Goal: Task Accomplishment & Management: Manage account settings

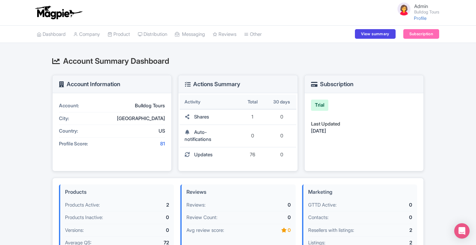
scroll to position [149, 0]
click at [93, 36] on link "Company" at bounding box center [86, 35] width 27 height 18
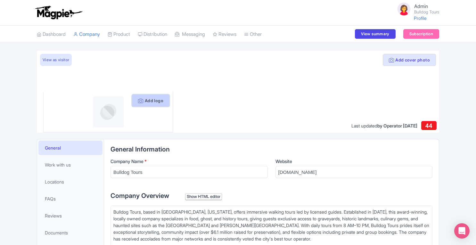
click at [146, 100] on button "Add logo" at bounding box center [150, 101] width 37 height 12
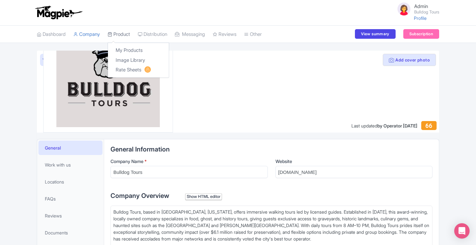
click at [120, 36] on link "Product" at bounding box center [119, 35] width 22 height 18
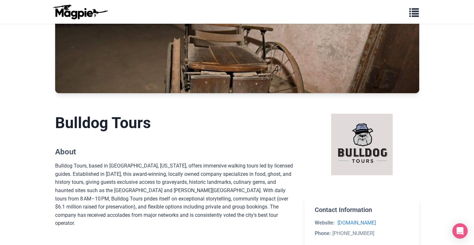
scroll to position [31, 0]
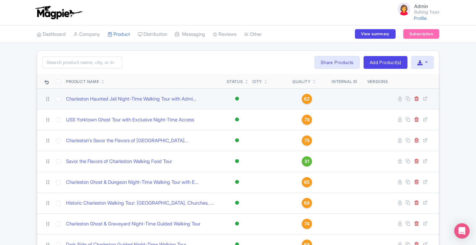
click at [312, 97] on link "62" at bounding box center [306, 99] width 29 height 10
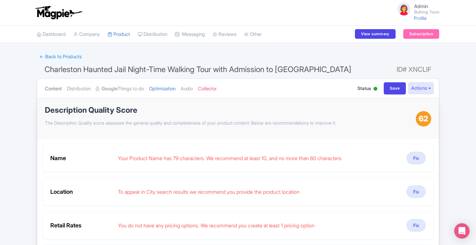
click at [48, 88] on link "Content" at bounding box center [53, 89] width 17 height 20
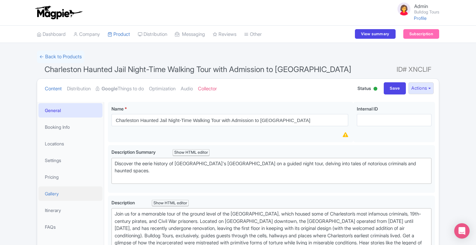
click at [54, 195] on link "Gallery" at bounding box center [70, 193] width 64 height 14
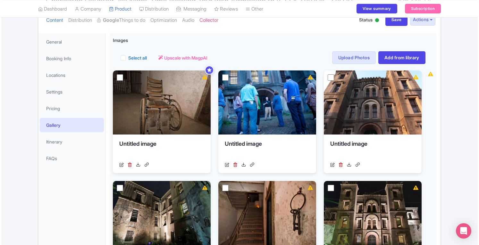
scroll to position [69, 0]
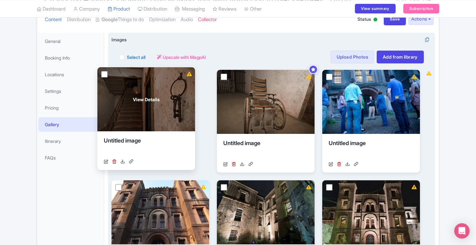
drag, startPoint x: 270, startPoint y: 204, endPoint x: 157, endPoint y: 93, distance: 158.8
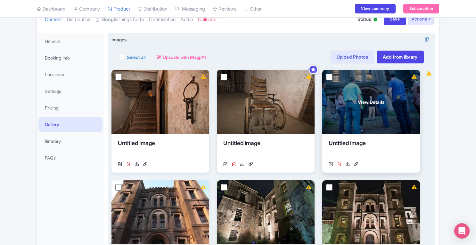
click at [339, 163] on icon at bounding box center [339, 164] width 4 height 4
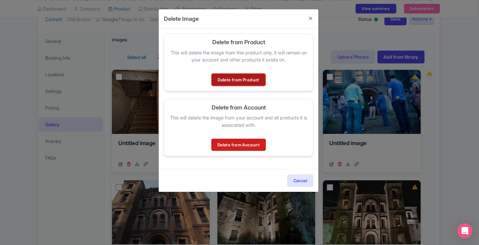
click at [249, 79] on link "Delete from Product" at bounding box center [237, 80] width 53 height 12
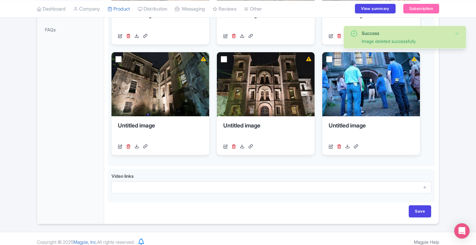
scroll to position [203, 0]
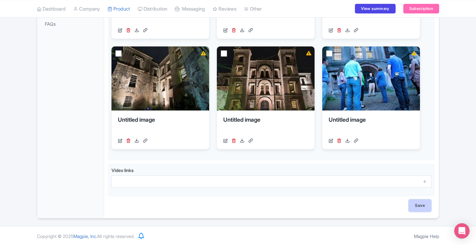
click at [429, 206] on input "Save" at bounding box center [420, 206] width 22 height 12
type input "Saving..."
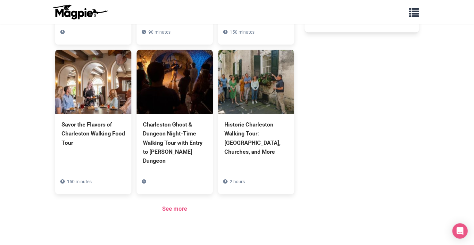
scroll to position [392, 0]
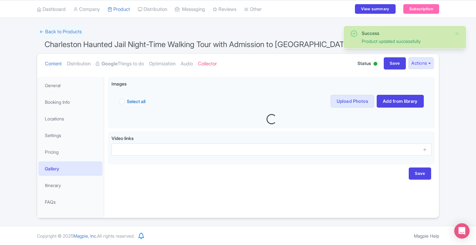
scroll to position [26, 0]
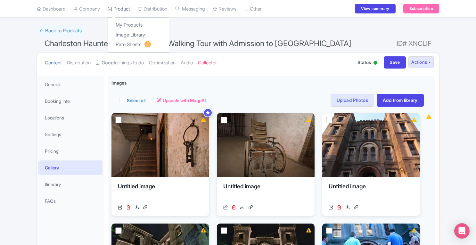
click at [117, 10] on link "Product" at bounding box center [119, 9] width 22 height 18
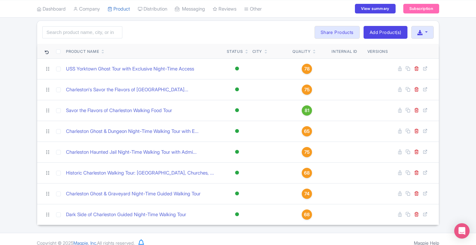
scroll to position [36, 0]
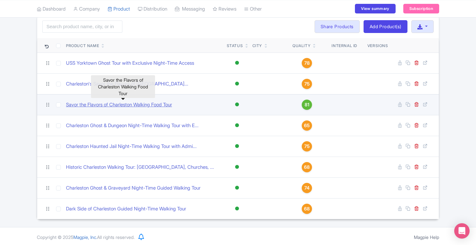
click at [101, 104] on link "Savor the Flavors of Charleston Walking Food Tour" at bounding box center [119, 104] width 106 height 7
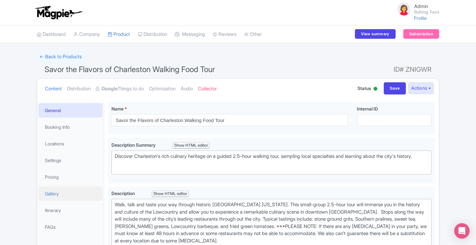
click at [69, 197] on link "Gallery" at bounding box center [70, 193] width 64 height 14
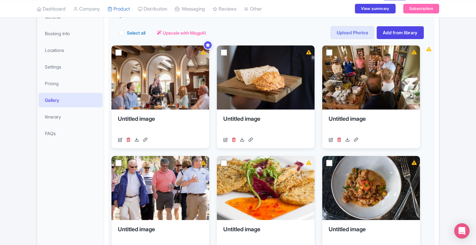
scroll to position [91, 0]
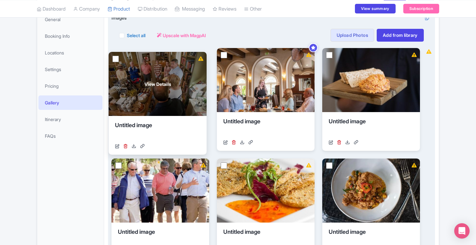
drag, startPoint x: 386, startPoint y: 78, endPoint x: 173, endPoint y: 82, distance: 212.7
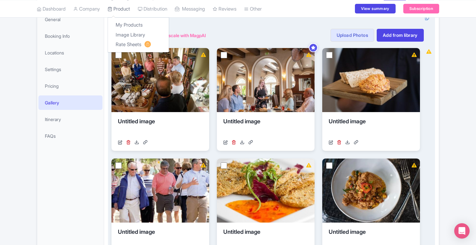
click at [124, 8] on link "Product" at bounding box center [119, 9] width 22 height 18
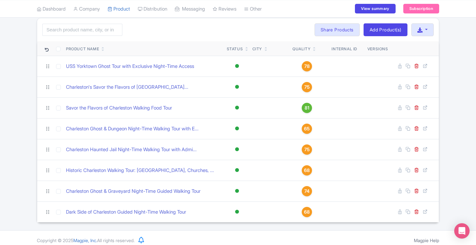
scroll to position [32, 0]
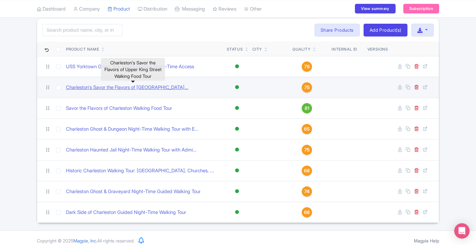
click at [160, 84] on link "Charleston's Savor the Flavors of [GEOGRAPHIC_DATA]..." at bounding box center [127, 87] width 122 height 7
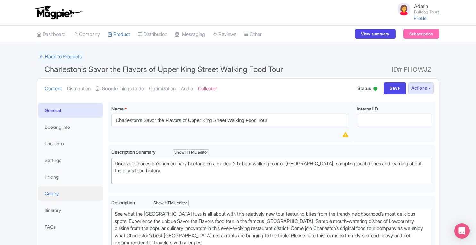
click at [60, 196] on link "Gallery" at bounding box center [70, 193] width 64 height 14
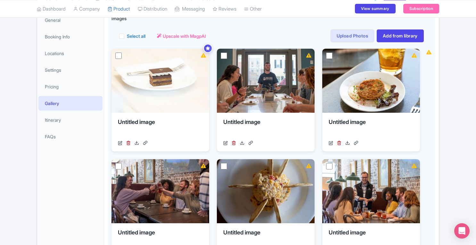
scroll to position [89, 0]
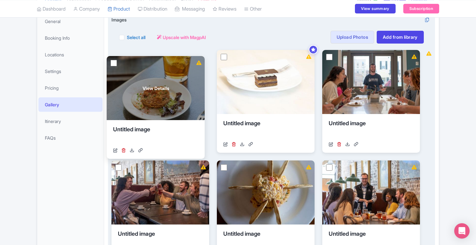
drag, startPoint x: 382, startPoint y: 80, endPoint x: 167, endPoint y: 84, distance: 215.3
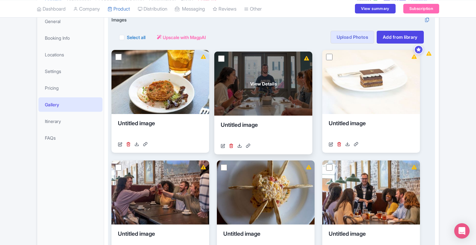
drag, startPoint x: 354, startPoint y: 87, endPoint x: 247, endPoint y: 89, distance: 107.3
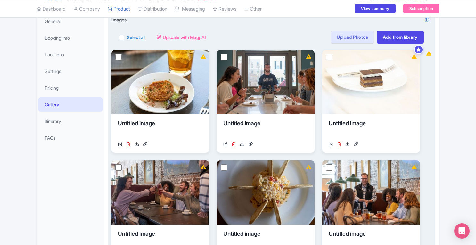
scroll to position [0, 0]
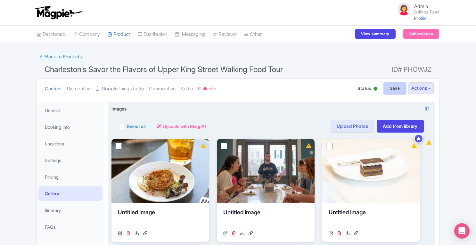
click at [392, 91] on input "Save" at bounding box center [395, 88] width 22 height 12
type input "Saving..."
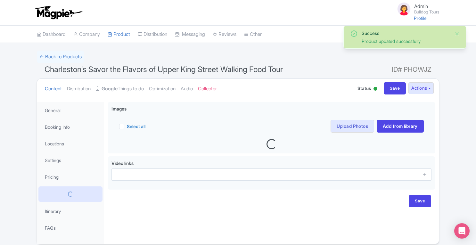
scroll to position [26, 0]
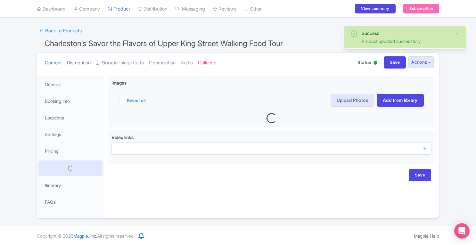
click at [83, 59] on link "Distribution" at bounding box center [79, 63] width 24 height 20
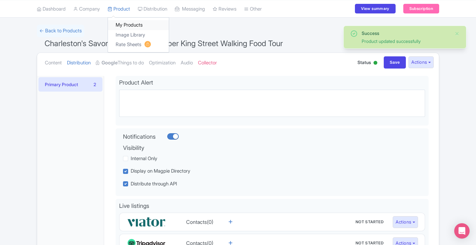
click at [130, 26] on link "My Products" at bounding box center [138, 25] width 61 height 10
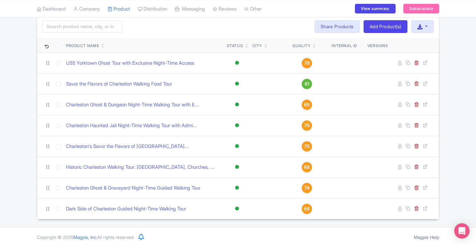
scroll to position [5, 0]
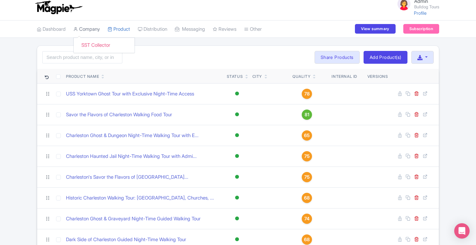
click at [99, 31] on link "Company" at bounding box center [86, 30] width 27 height 18
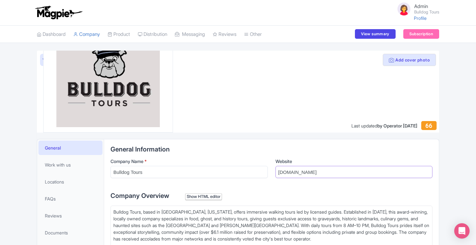
drag, startPoint x: 277, startPoint y: 172, endPoint x: 347, endPoint y: 175, distance: 69.6
click at [347, 175] on input "[DOMAIN_NAME]" at bounding box center [353, 172] width 157 height 12
click at [388, 64] on button "Add cover photo" at bounding box center [409, 60] width 53 height 12
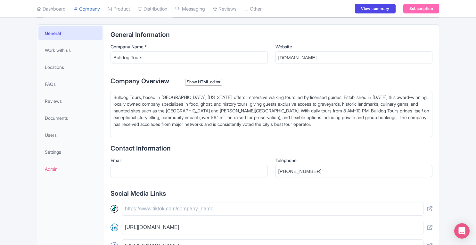
scroll to position [116, 0]
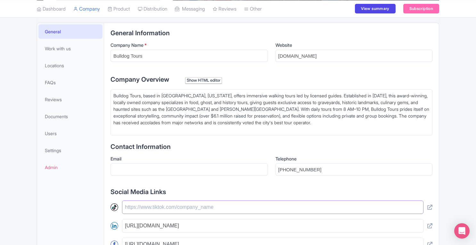
click at [209, 204] on input "text" at bounding box center [272, 207] width 301 height 13
paste input "https://www.tiktok.com/@bulldogtours"
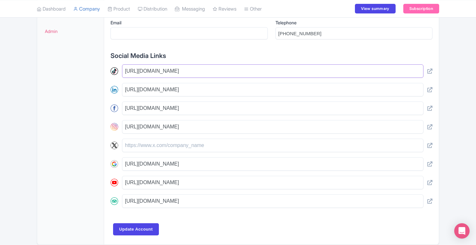
scroll to position [252, 0]
type input "https://www.tiktok.com/@bulldogtours"
click at [143, 225] on input "Update Account" at bounding box center [136, 229] width 46 height 12
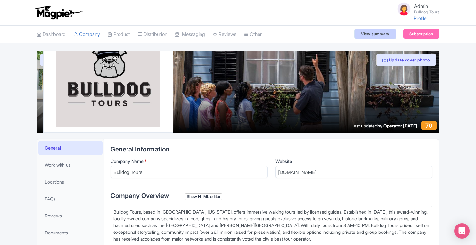
click at [377, 33] on link "View summary" at bounding box center [375, 34] width 40 height 10
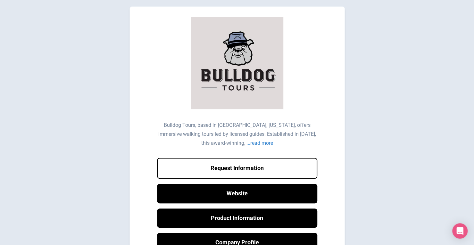
scroll to position [76, 0]
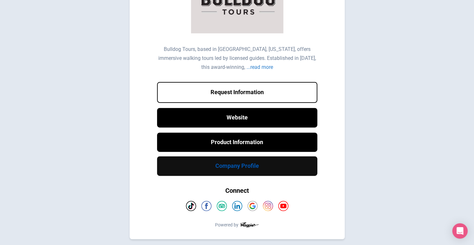
click at [232, 167] on link "Company Profile" at bounding box center [237, 166] width 160 height 20
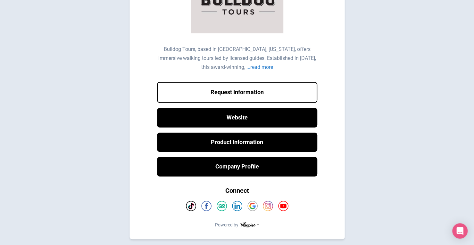
scroll to position [0, 0]
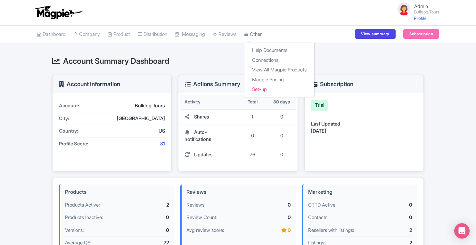
click at [262, 34] on link "Other" at bounding box center [253, 35] width 18 height 18
click at [258, 36] on link "Other" at bounding box center [253, 35] width 18 height 18
click at [275, 62] on link "Connections" at bounding box center [279, 60] width 70 height 10
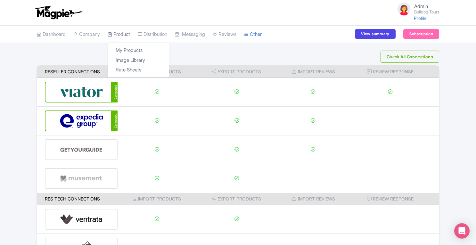
click at [120, 36] on link "Product" at bounding box center [119, 35] width 22 height 18
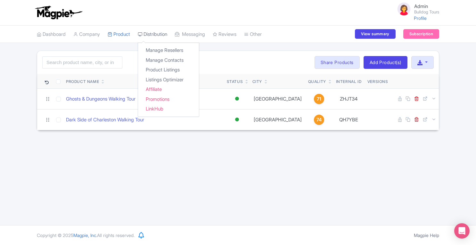
click at [155, 38] on link "Distribution" at bounding box center [152, 35] width 29 height 18
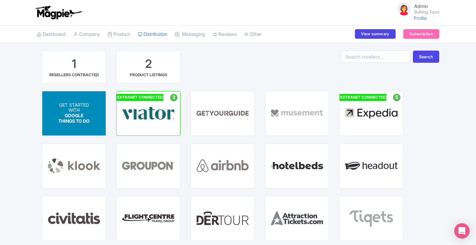
click at [83, 110] on p "WITH" at bounding box center [74, 110] width 32 height 5
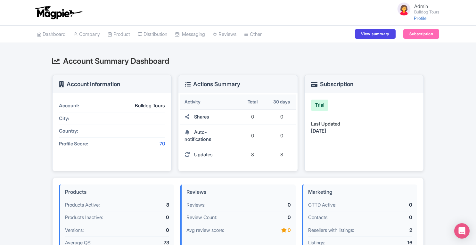
scroll to position [127, 0]
click at [123, 31] on link "Product" at bounding box center [119, 35] width 22 height 18
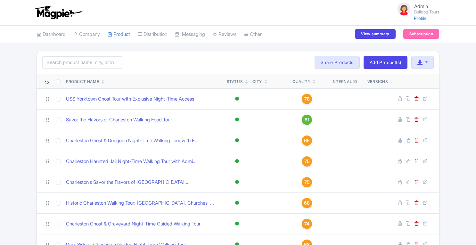
scroll to position [36, 0]
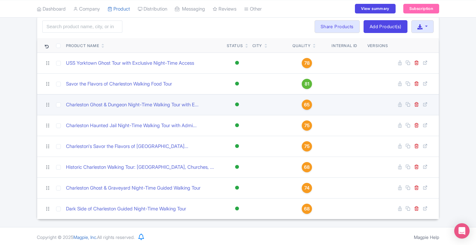
click at [306, 103] on span "65" at bounding box center [307, 104] width 6 height 7
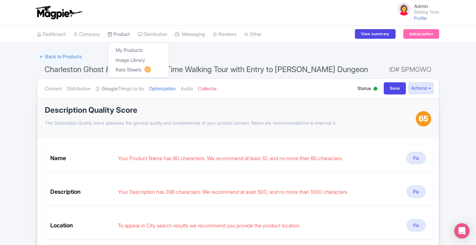
click at [121, 37] on link "Product" at bounding box center [119, 35] width 22 height 18
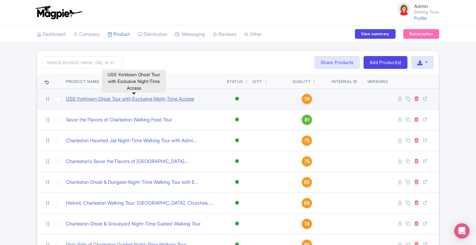
click at [128, 98] on link "USS Yorktown Ghost Tour with Exclusive Night-Time Access" at bounding box center [130, 98] width 128 height 7
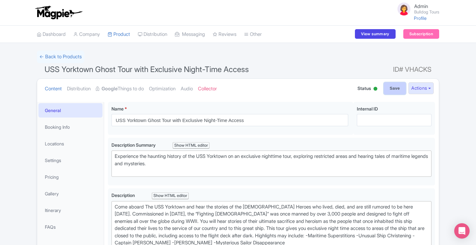
click at [390, 89] on input "Save" at bounding box center [395, 88] width 22 height 12
type input "Saving..."
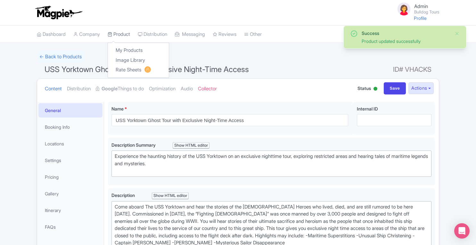
click at [120, 35] on link "Product" at bounding box center [119, 35] width 22 height 18
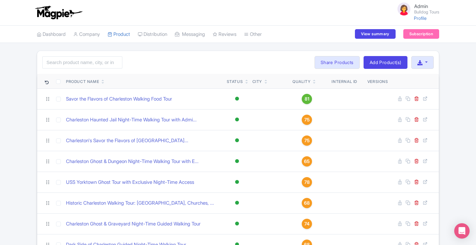
scroll to position [36, 0]
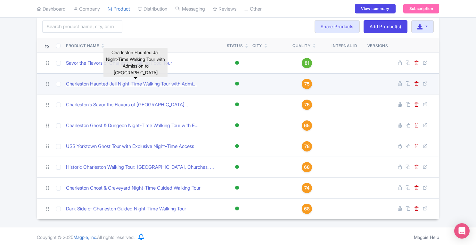
click at [166, 84] on link "Charleston Haunted Jail Night-Time Walking Tour with Admi..." at bounding box center [131, 83] width 131 height 7
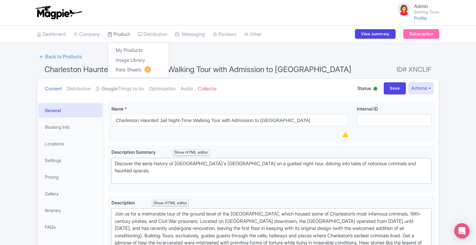
click at [128, 36] on link "Product" at bounding box center [119, 35] width 22 height 18
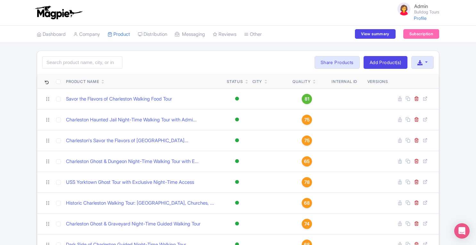
scroll to position [36, 0]
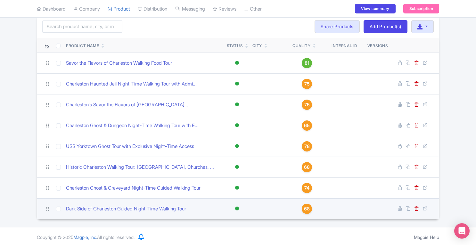
click at [306, 206] on span "68" at bounding box center [307, 208] width 6 height 7
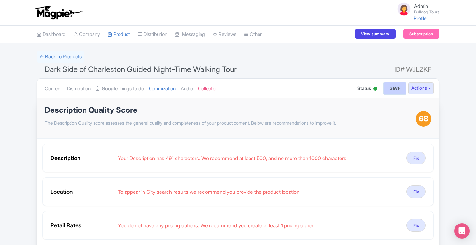
click at [389, 90] on input "Save" at bounding box center [395, 88] width 22 height 12
type input "Saving..."
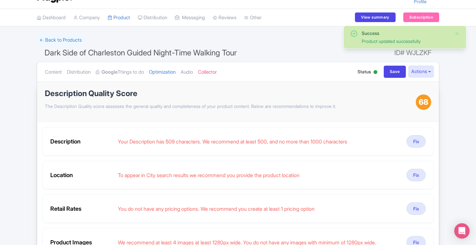
scroll to position [15, 0]
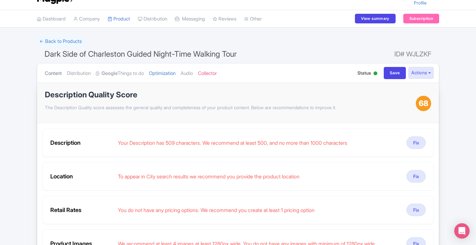
click at [54, 74] on link "Content" at bounding box center [53, 73] width 17 height 20
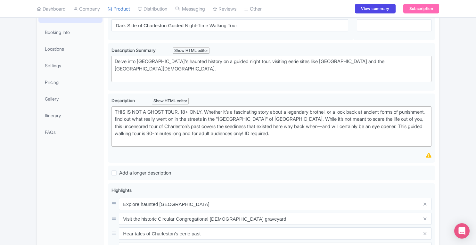
scroll to position [97, 0]
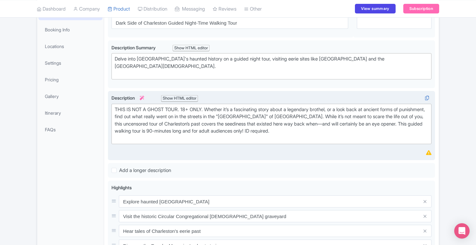
click at [331, 136] on div "THIS IS NOT A GHOST TOUR. 18+ ONLY. Whether it’s a fascinating story about a le…" at bounding box center [272, 124] width 314 height 36
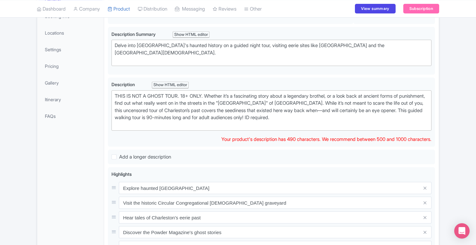
scroll to position [110, 0]
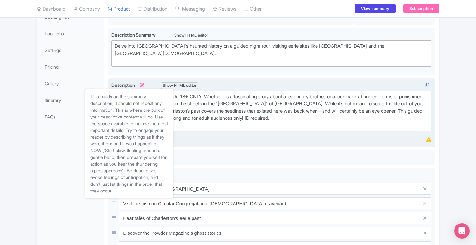
click at [144, 84] on icon at bounding box center [142, 85] width 4 height 4
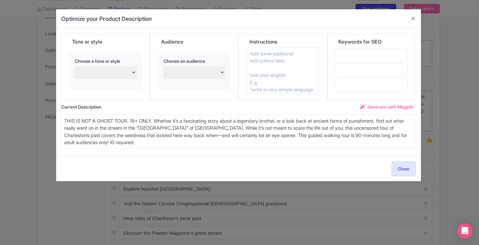
click at [383, 106] on span "Generate with MagpAI" at bounding box center [390, 106] width 46 height 7
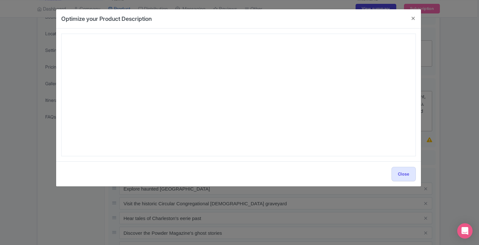
type textarea "Step into Charleston’s shadowy past with the Dark Side of Charleston Guided Nig…"
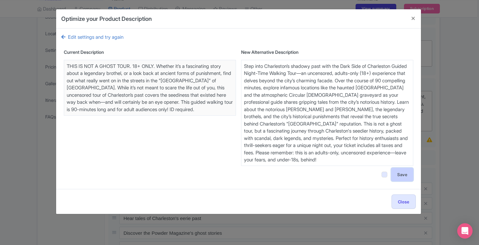
click at [405, 170] on button "Save" at bounding box center [402, 174] width 22 height 13
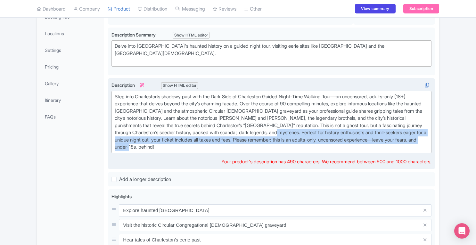
drag, startPoint x: 315, startPoint y: 132, endPoint x: 321, endPoint y: 144, distance: 13.5
click at [321, 144] on div "Step into Charleston’s shadowy past with the Dark Side of Charleston Guided Nig…" at bounding box center [272, 122] width 314 height 58
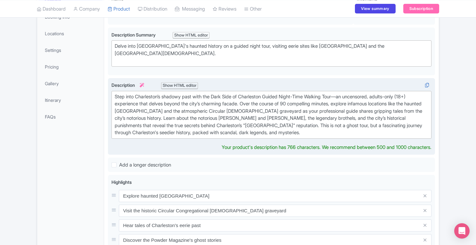
type trix-editor "<div>Step into Charleston’s shadowy past with the Dark Side of Charleston Guide…"
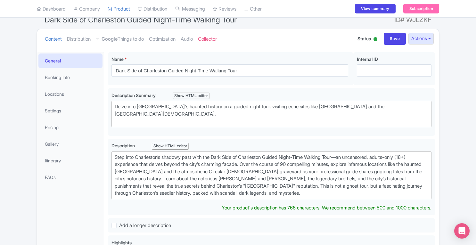
scroll to position [21, 0]
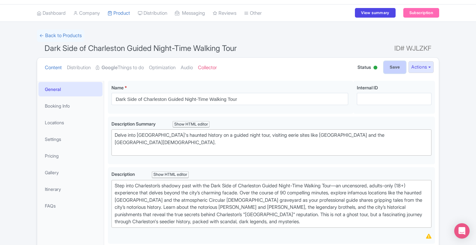
click at [393, 70] on input "Save" at bounding box center [395, 67] width 22 height 12
type input "Saving..."
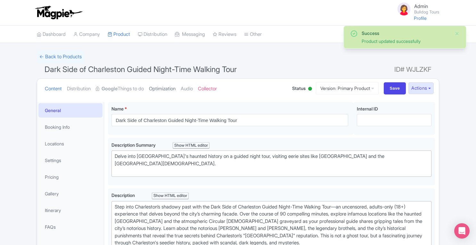
click at [162, 87] on link "Optimization" at bounding box center [162, 89] width 27 height 20
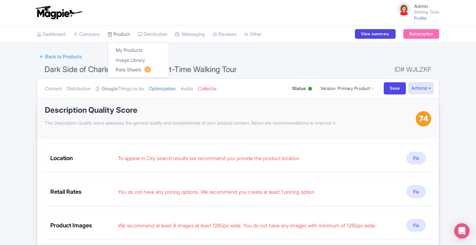
click at [122, 34] on link "Product" at bounding box center [119, 35] width 22 height 18
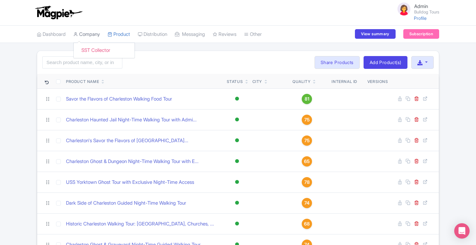
click at [90, 35] on link "Company" at bounding box center [86, 35] width 27 height 18
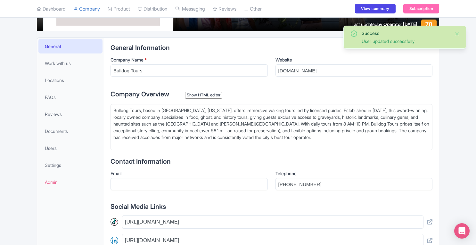
scroll to position [108, 0]
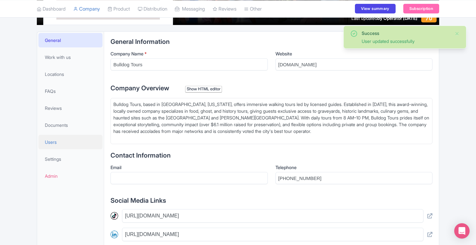
click at [56, 143] on span "Users" at bounding box center [51, 142] width 12 height 7
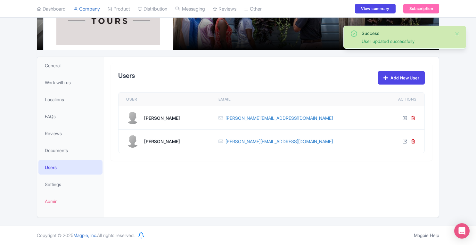
scroll to position [82, 0]
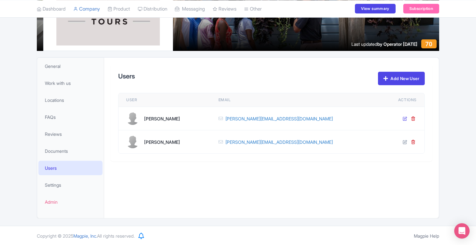
click at [405, 119] on icon at bounding box center [405, 118] width 4 height 4
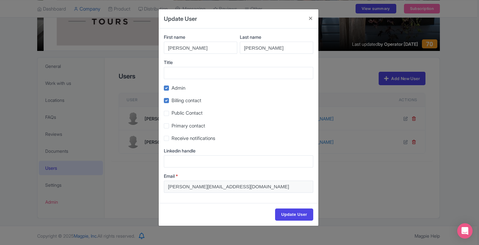
click at [171, 126] on label "Primary contact" at bounding box center [188, 125] width 34 height 7
click at [171, 126] on input "Primary contact" at bounding box center [173, 124] width 4 height 4
checkbox input "true"
click at [168, 166] on input "Linkedin handle" at bounding box center [238, 161] width 149 height 12
paste input "Director of Operations"
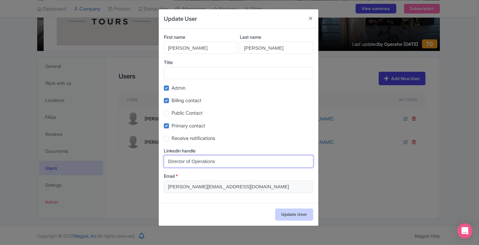
type input "Director of Operations"
click at [284, 218] on input "Update User" at bounding box center [294, 215] width 38 height 12
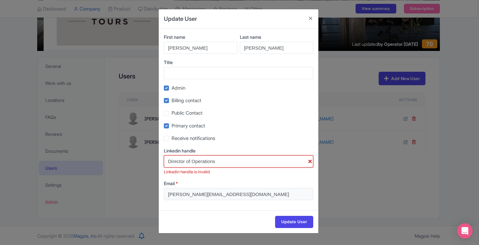
drag, startPoint x: 226, startPoint y: 163, endPoint x: 163, endPoint y: 165, distance: 62.8
click at [163, 165] on div "First name Catherine Last name Wilhoit Title Admin Billing contact Public Conta…" at bounding box center [239, 120] width 160 height 182
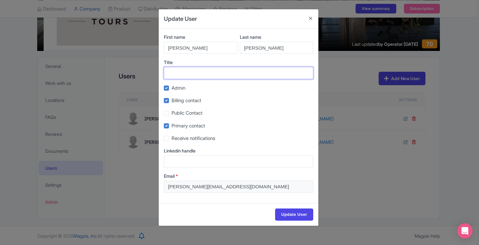
paste input "Director of Operations"
click at [191, 70] on input "Title" at bounding box center [238, 73] width 149 height 12
type input "Director of Operations"
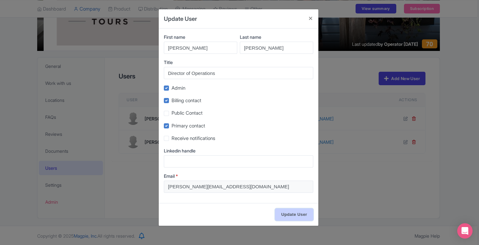
click at [293, 217] on input "Update User" at bounding box center [294, 215] width 38 height 12
